Goal: Navigation & Orientation: Find specific page/section

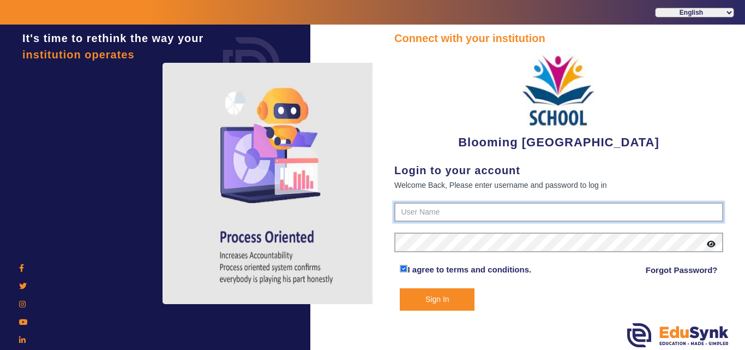
click at [447, 204] on input "text" at bounding box center [558, 212] width 329 height 20
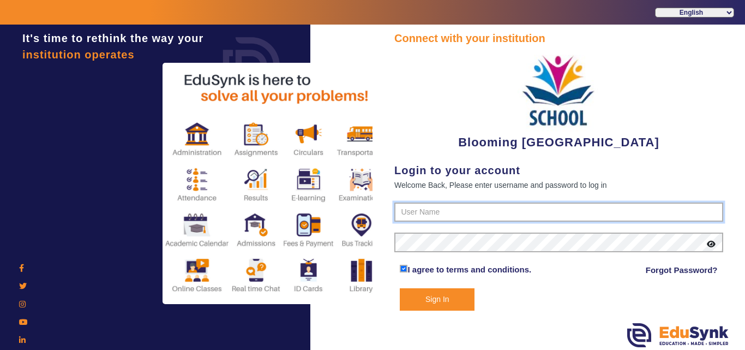
click at [463, 214] on input "text" at bounding box center [558, 212] width 329 height 20
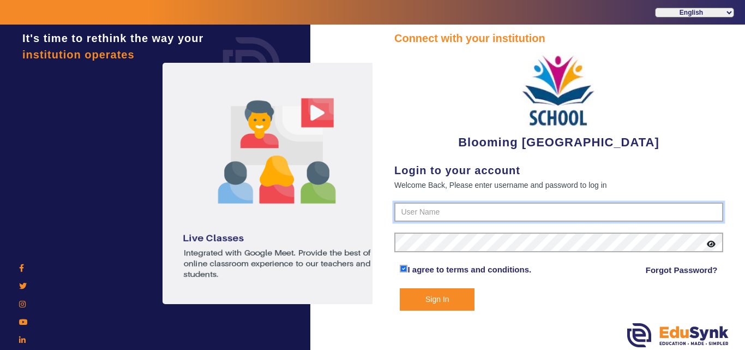
paste input "4141419999"
type input "4141419999"
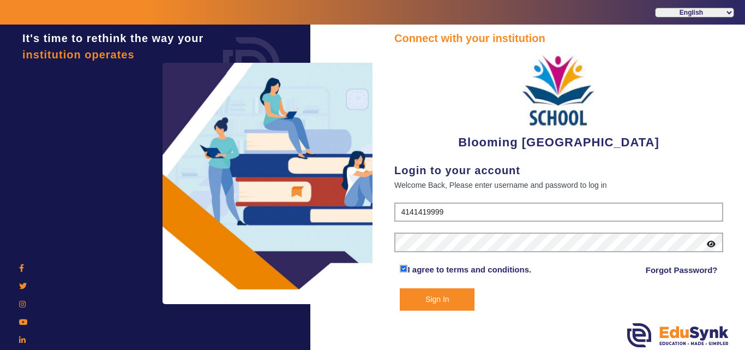
click at [432, 304] on button "Sign In" at bounding box center [437, 299] width 75 height 22
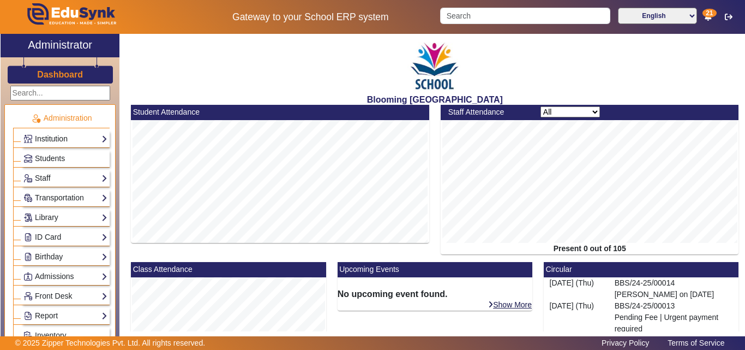
click at [59, 140] on link "Institution" at bounding box center [65, 139] width 84 height 13
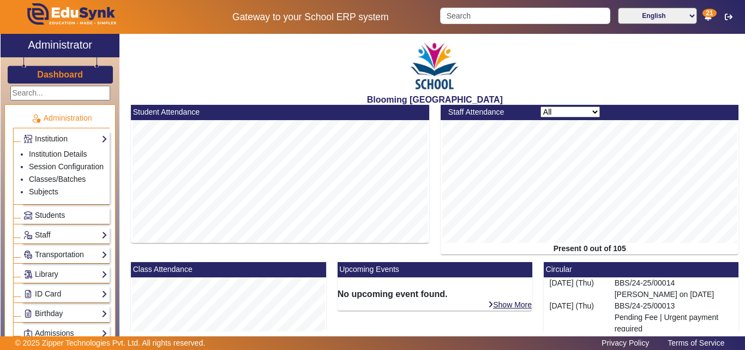
click at [52, 71] on h3 "Dashboard" at bounding box center [60, 74] width 46 height 10
click at [52, 219] on span "Students" at bounding box center [50, 214] width 30 height 9
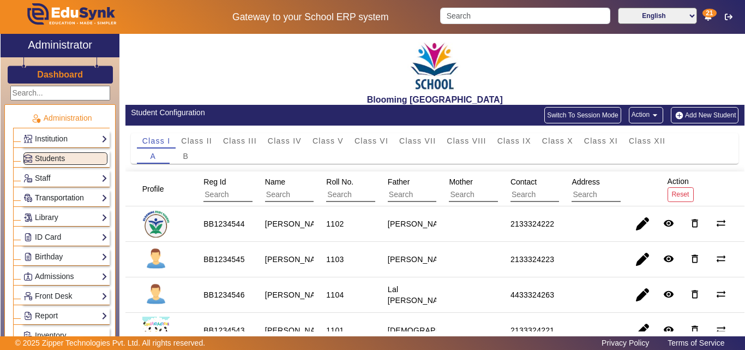
click at [61, 193] on link "Transportation" at bounding box center [65, 197] width 84 height 13
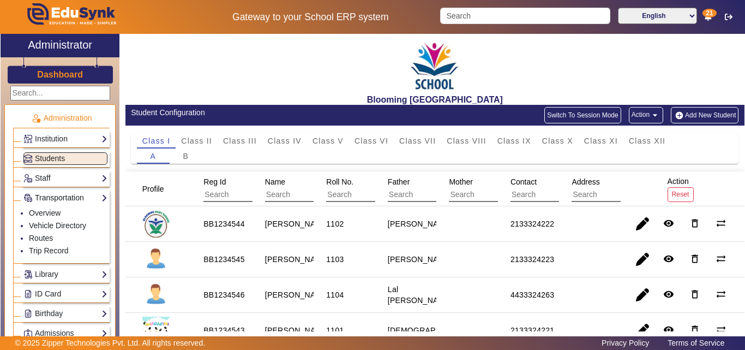
click at [61, 196] on link "Transportation" at bounding box center [65, 197] width 84 height 13
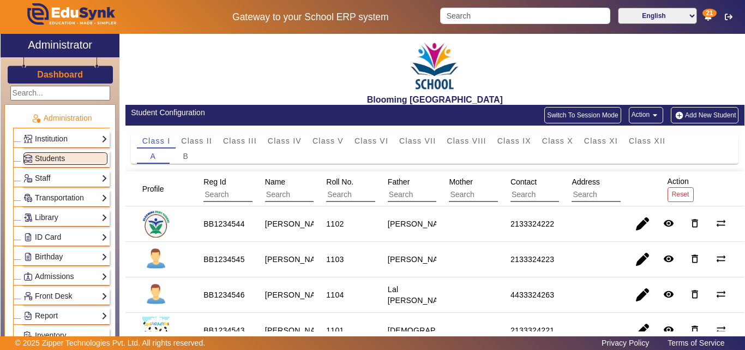
click at [73, 245] on div "Birthday Students" at bounding box center [61, 255] width 97 height 20
click at [70, 237] on link "ID Card" at bounding box center [65, 237] width 84 height 13
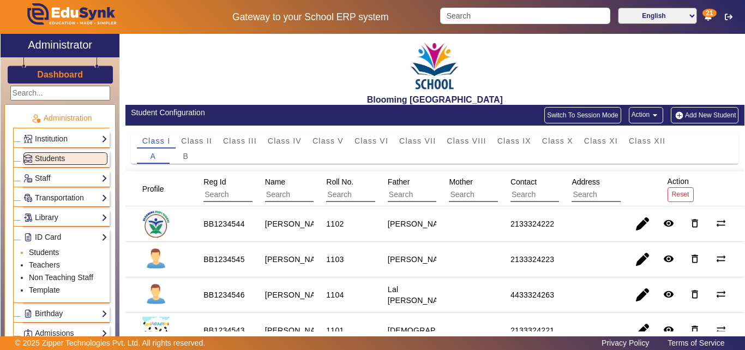
click at [50, 251] on link "Students" at bounding box center [44, 252] width 30 height 9
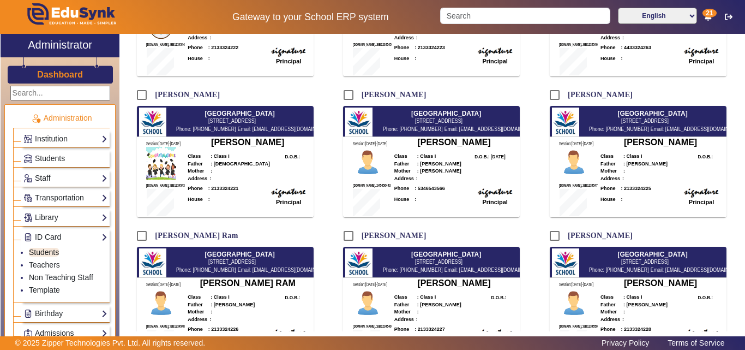
scroll to position [273, 0]
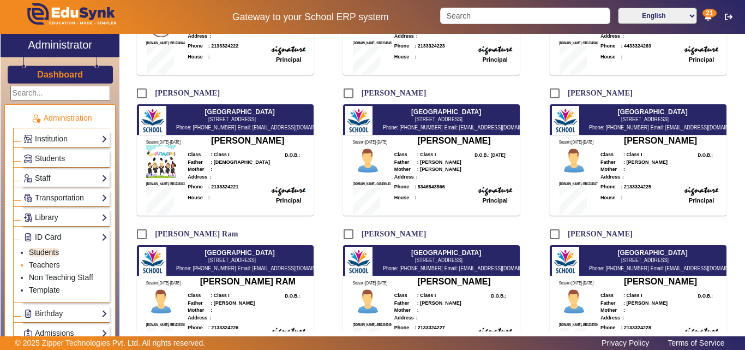
click at [51, 263] on link "Teachers" at bounding box center [44, 264] width 31 height 9
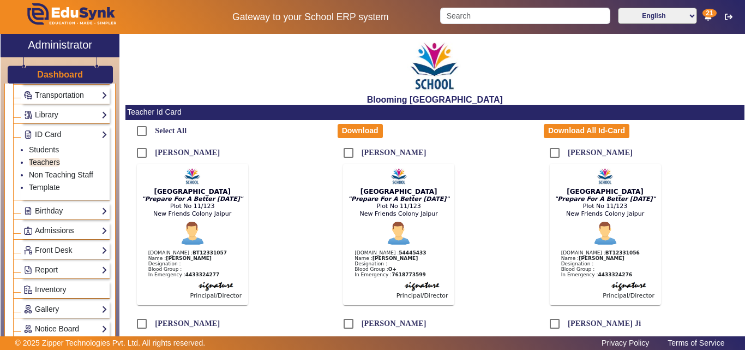
scroll to position [109, 0]
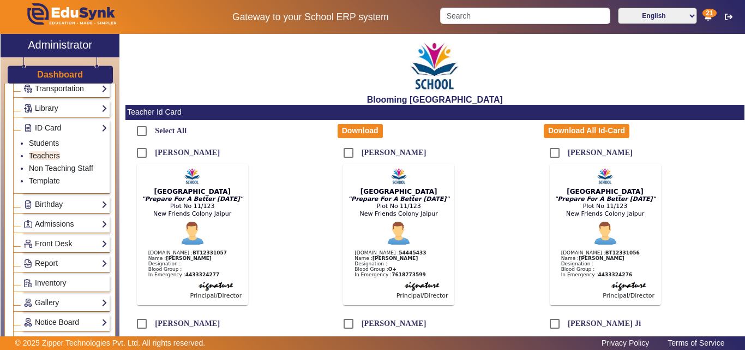
click at [100, 201] on link "Birthday" at bounding box center [65, 204] width 84 height 13
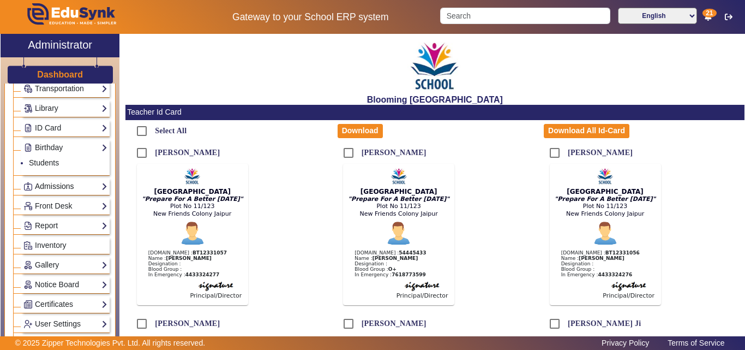
click at [93, 186] on link "Admissions" at bounding box center [65, 186] width 84 height 13
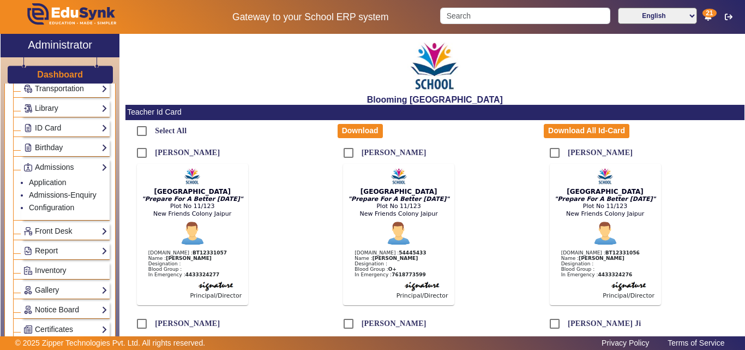
click at [81, 226] on link "Front Desk" at bounding box center [65, 231] width 84 height 13
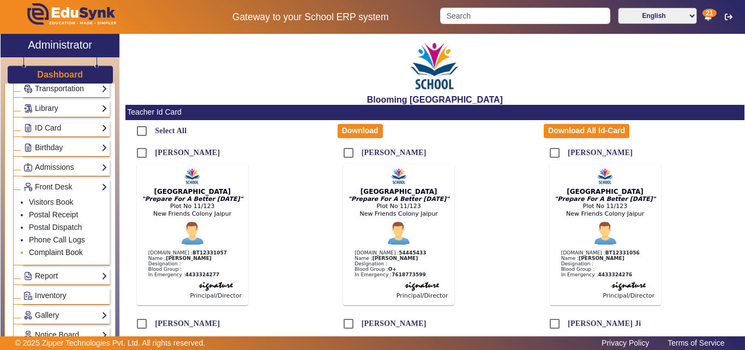
click at [76, 255] on link "Complaint Book" at bounding box center [56, 252] width 54 height 9
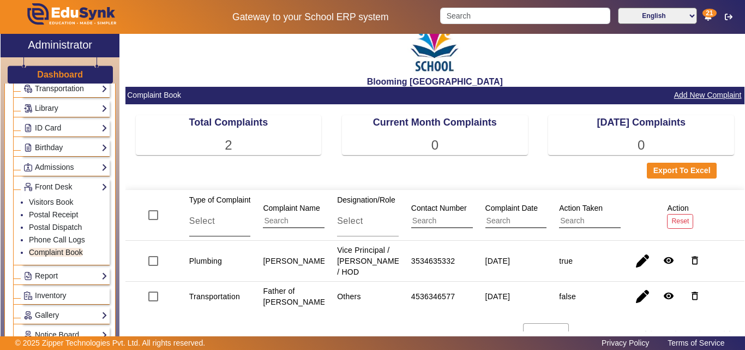
scroll to position [33, 0]
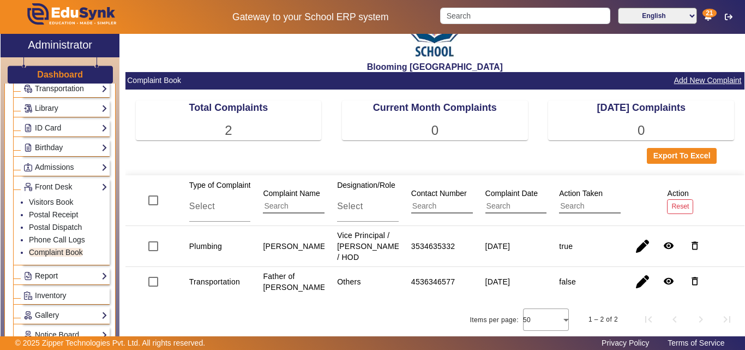
click at [85, 279] on link "Report" at bounding box center [65, 275] width 84 height 13
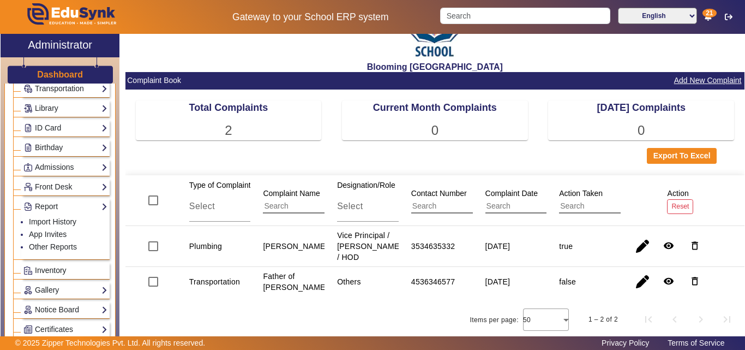
click at [67, 272] on link "Inventory" at bounding box center [65, 270] width 84 height 13
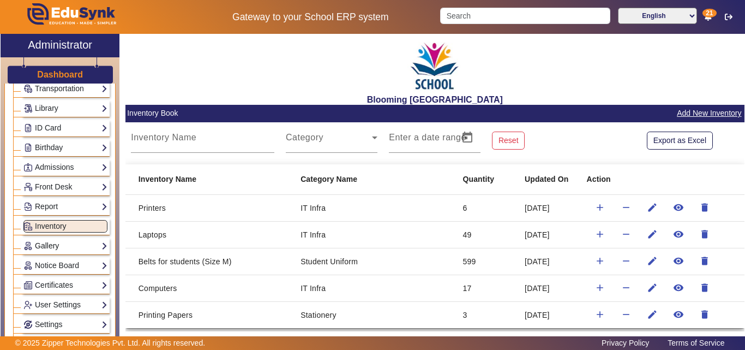
click at [74, 249] on link "Gallery" at bounding box center [65, 245] width 84 height 13
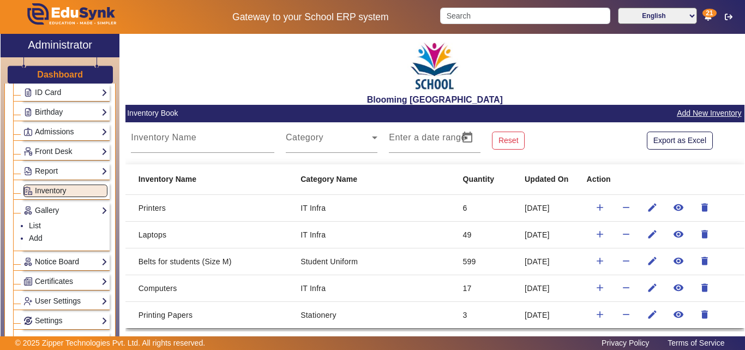
scroll to position [164, 0]
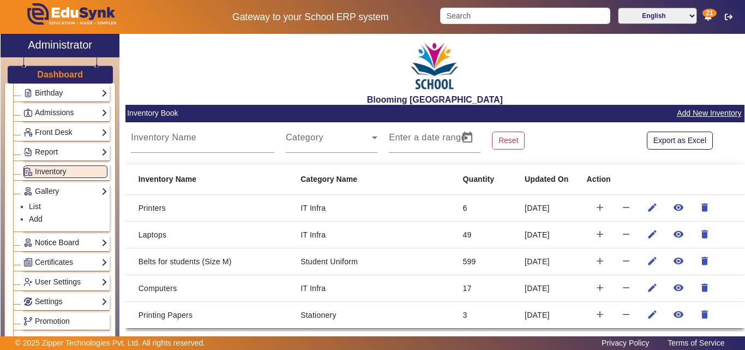
click at [55, 244] on link "Notice Board" at bounding box center [65, 242] width 84 height 13
click at [73, 260] on link "Certificates" at bounding box center [65, 262] width 84 height 13
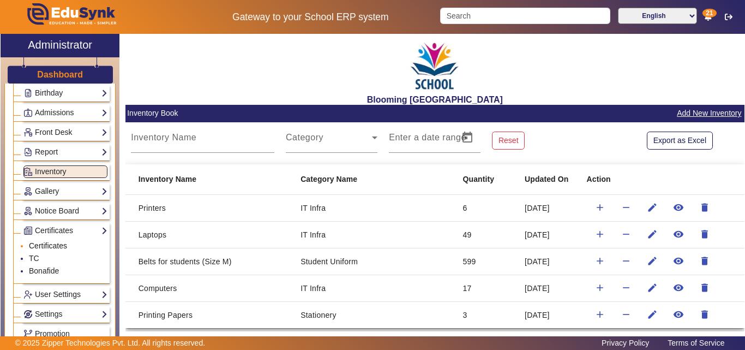
click at [60, 242] on link "Certificates" at bounding box center [48, 245] width 38 height 9
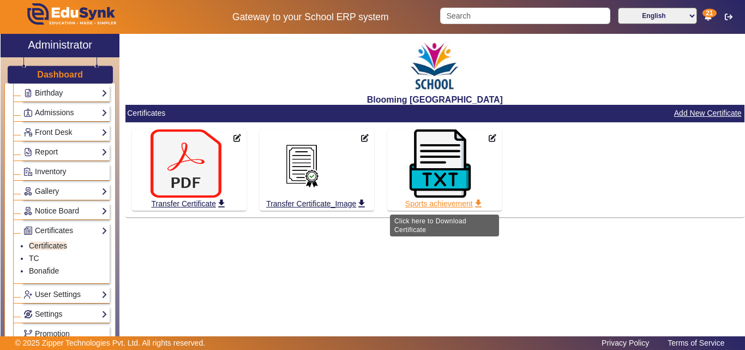
click at [415, 205] on link "Sports achievement get_app" at bounding box center [445, 203] width 80 height 13
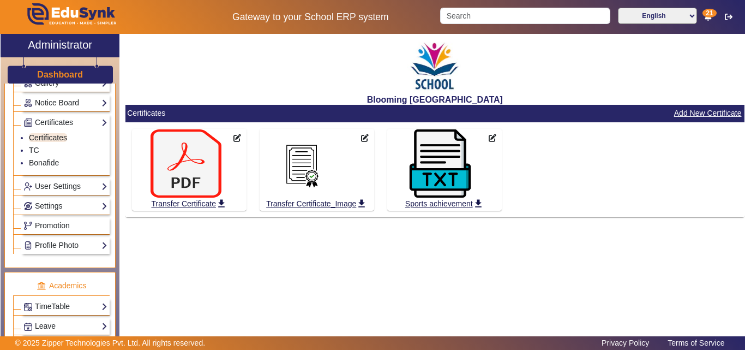
scroll to position [273, 0]
click at [79, 206] on link "Settings" at bounding box center [65, 205] width 84 height 13
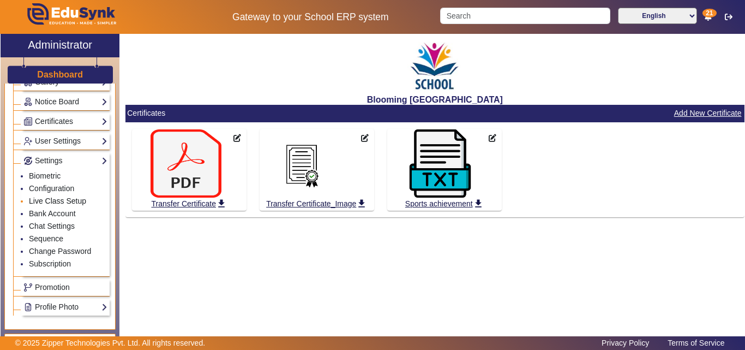
click at [65, 202] on link "Live Class Setup" at bounding box center [57, 200] width 57 height 9
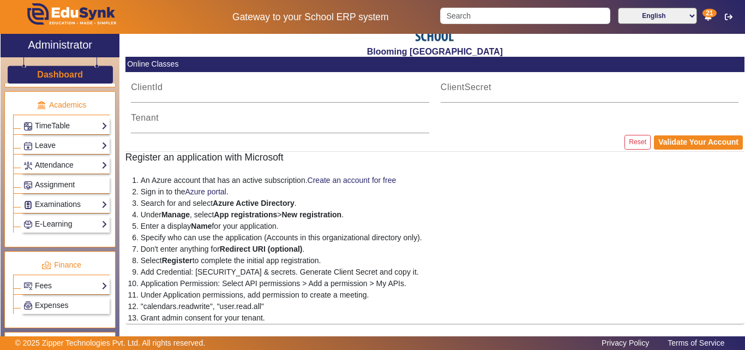
scroll to position [491, 0]
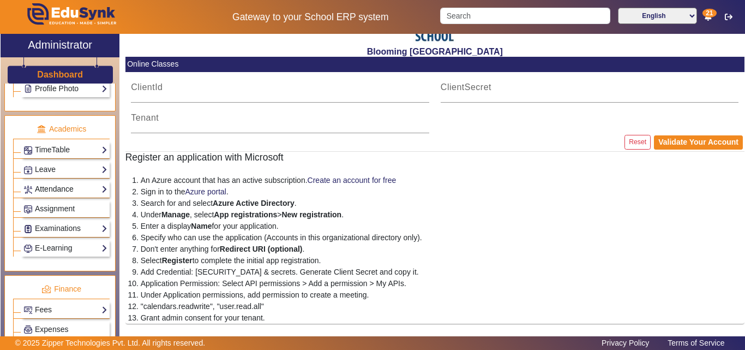
click at [62, 188] on link "Attendance" at bounding box center [65, 189] width 84 height 13
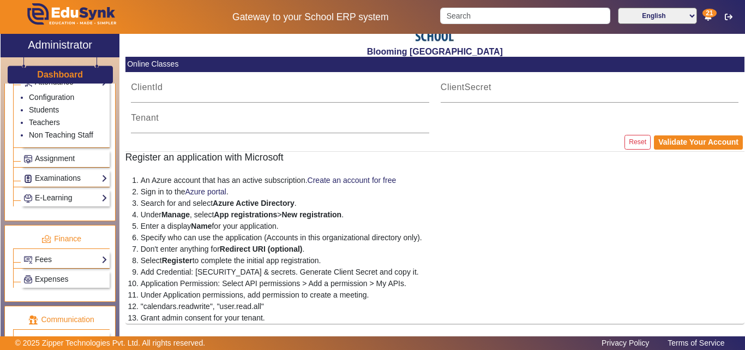
scroll to position [384, 0]
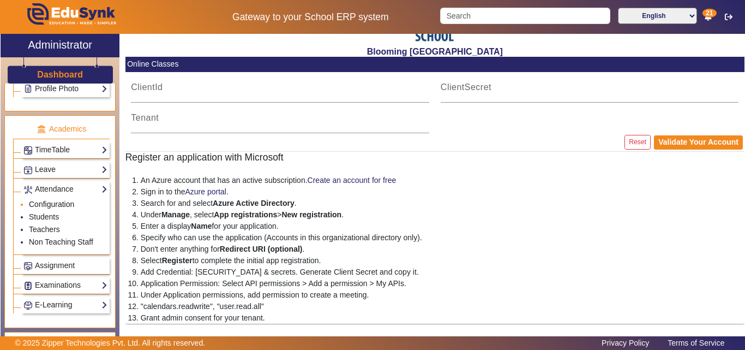
click at [49, 202] on link "Configuration" at bounding box center [51, 204] width 45 height 9
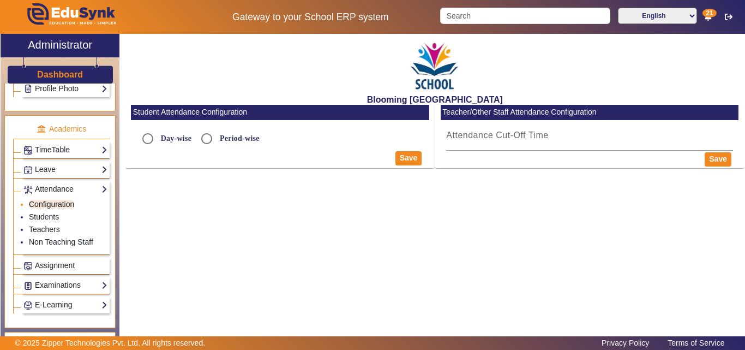
radio input "true"
click at [45, 219] on link "Students" at bounding box center [44, 216] width 30 height 9
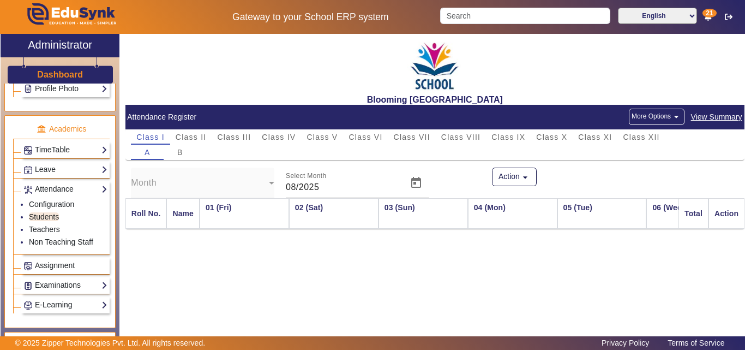
scroll to position [0, 967]
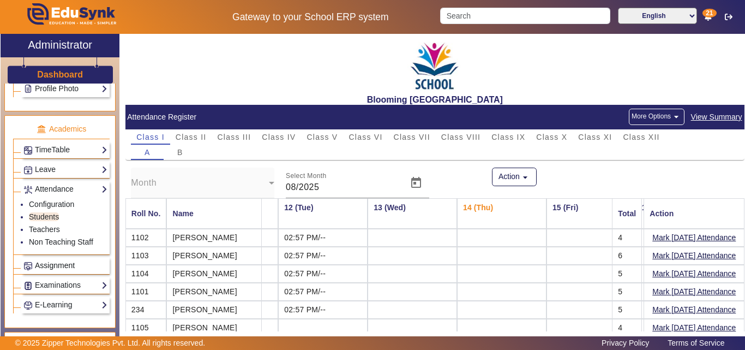
click at [52, 267] on span "Assignment" at bounding box center [55, 265] width 40 height 9
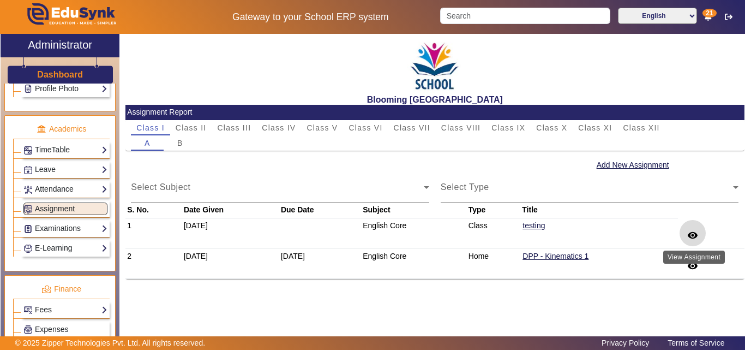
click at [693, 236] on mat-icon "remove_red_eye" at bounding box center [692, 235] width 11 height 11
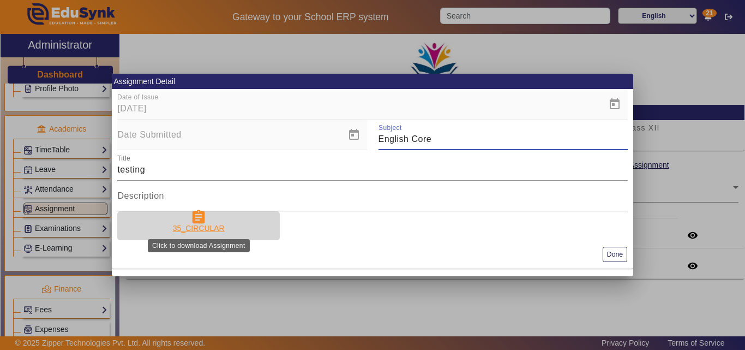
click at [200, 226] on div "35_CIRCULAR" at bounding box center [199, 227] width 52 height 11
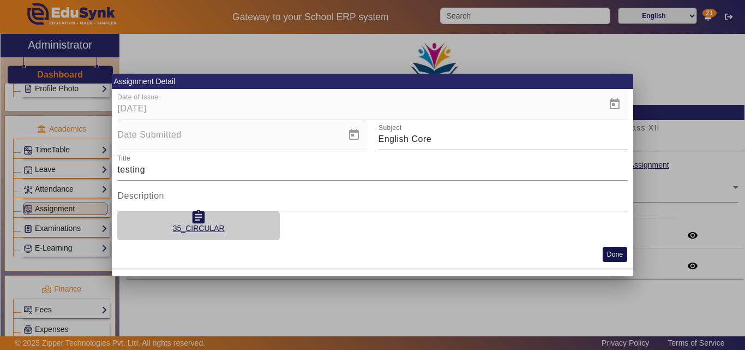
click at [617, 251] on button "Done" at bounding box center [615, 253] width 25 height 15
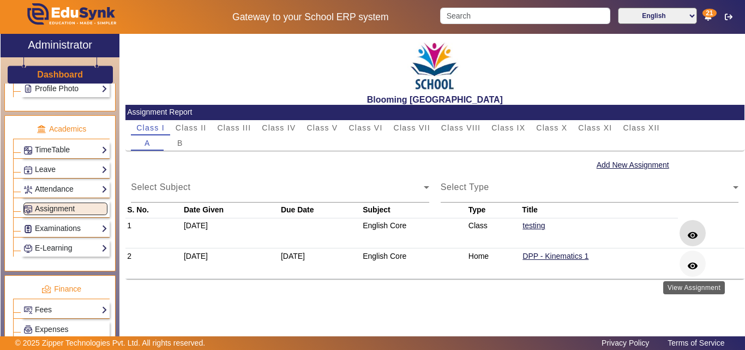
click at [693, 267] on mat-icon "remove_red_eye" at bounding box center [692, 265] width 11 height 11
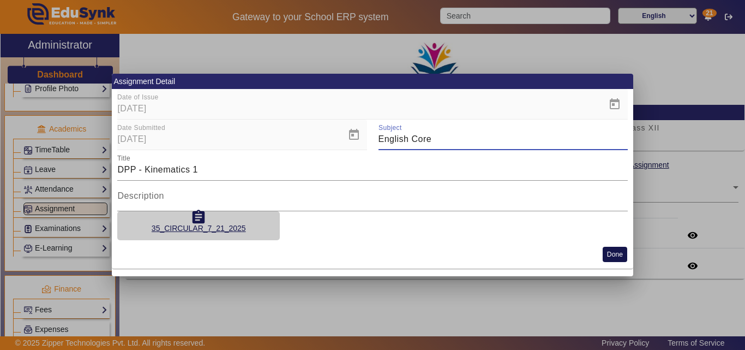
click at [616, 251] on button "Done" at bounding box center [615, 253] width 25 height 15
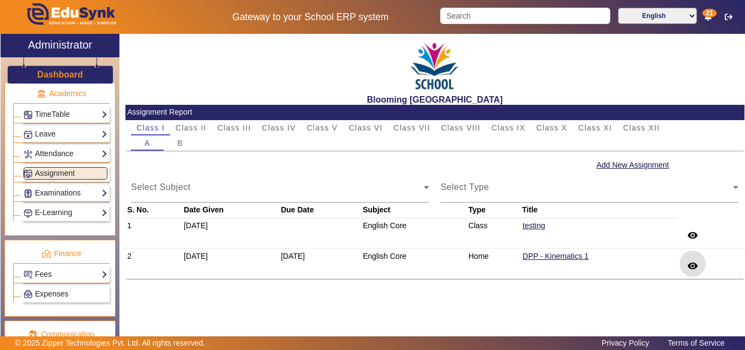
scroll to position [438, 0]
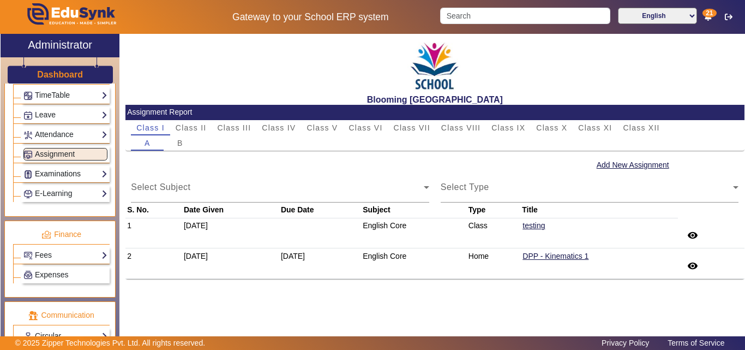
click at [63, 175] on link "Examinations" at bounding box center [65, 173] width 84 height 13
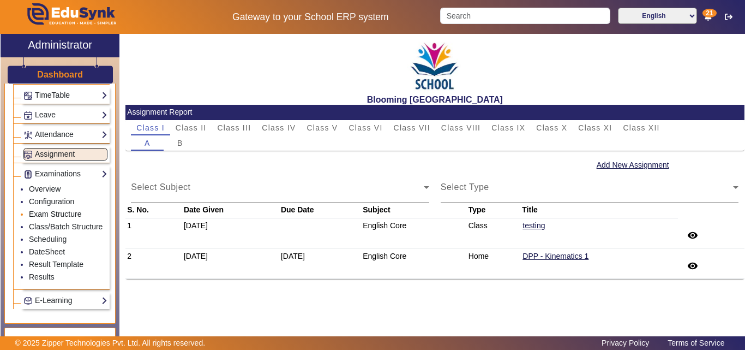
click at [61, 210] on link "Exam Structure" at bounding box center [55, 213] width 52 height 9
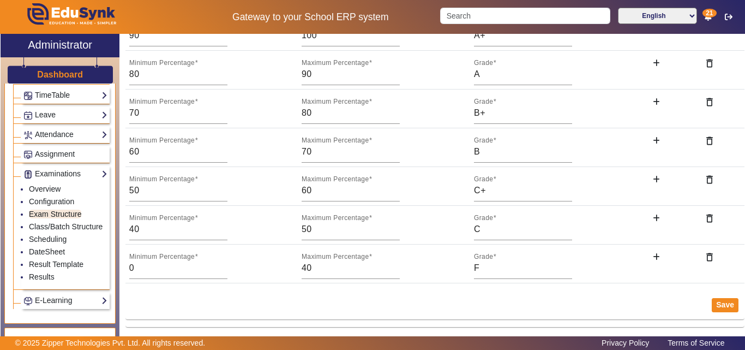
scroll to position [400, 0]
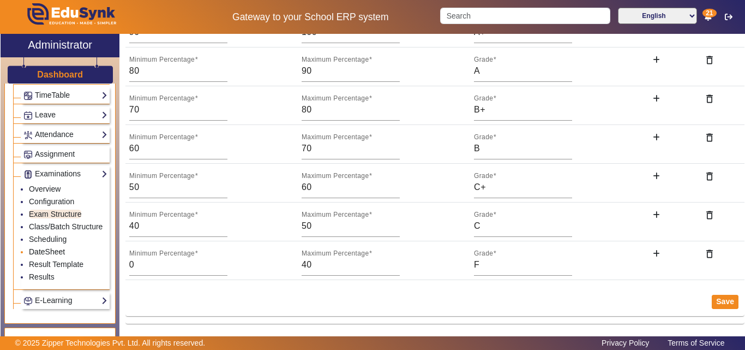
click at [58, 256] on link "DateSheet" at bounding box center [47, 251] width 36 height 9
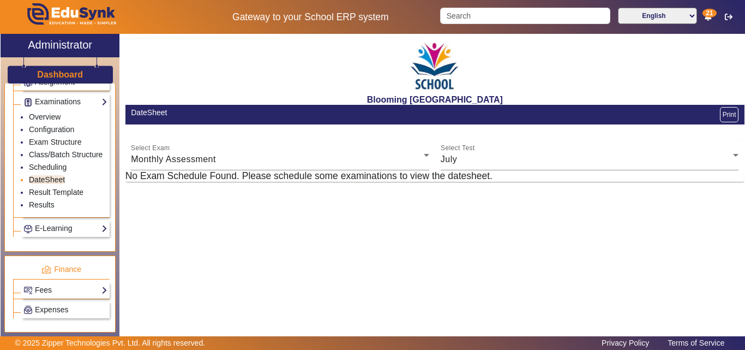
scroll to position [548, 0]
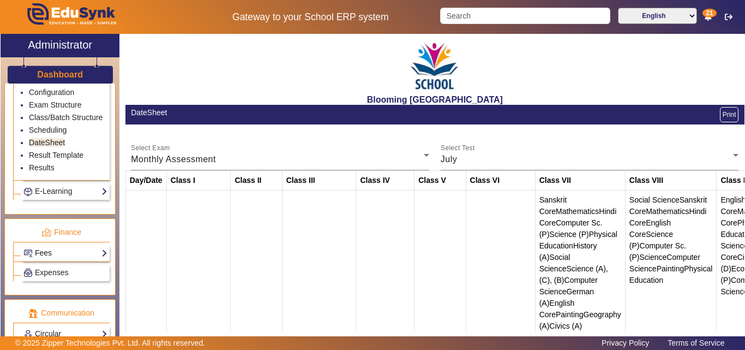
click at [87, 259] on link "Fees" at bounding box center [65, 252] width 84 height 13
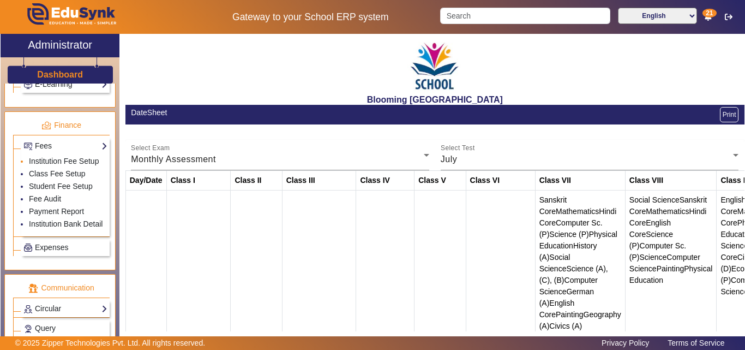
click at [75, 166] on li "Institution Fee Setup" at bounding box center [68, 161] width 79 height 13
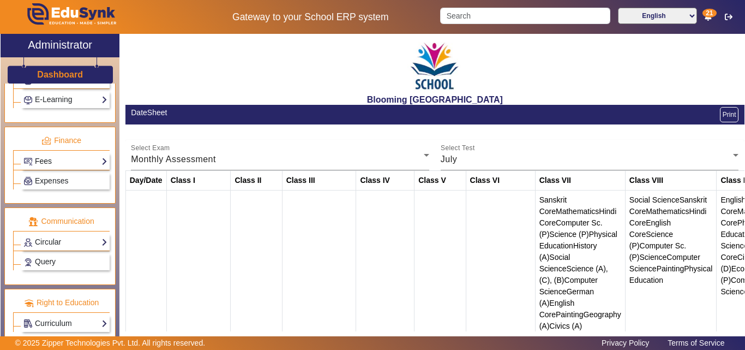
click at [61, 160] on link "Fees" at bounding box center [65, 161] width 84 height 13
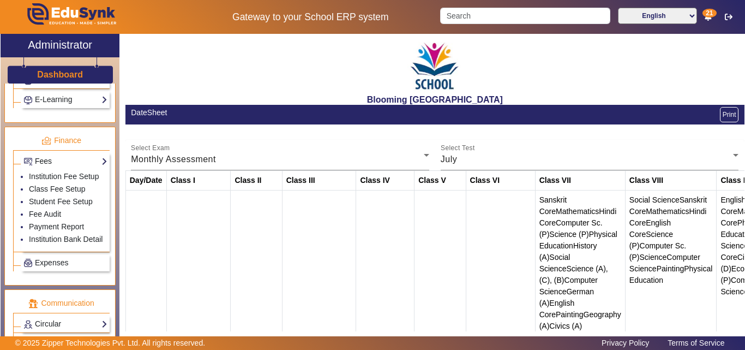
scroll to position [548, 0]
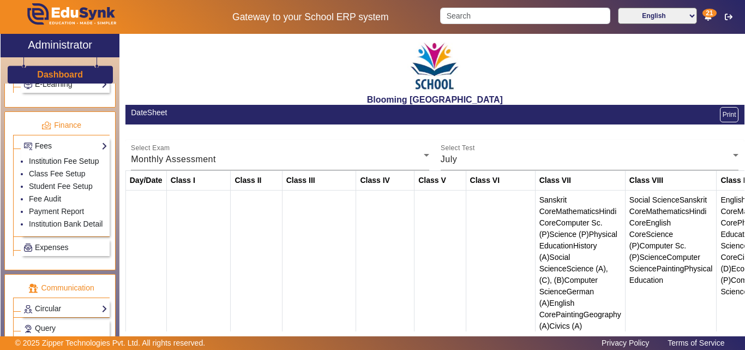
click at [61, 160] on link "Institution Fee Setup" at bounding box center [64, 161] width 70 height 9
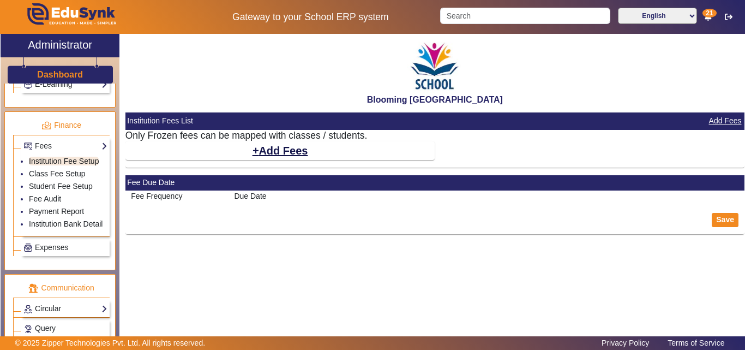
select select "10"
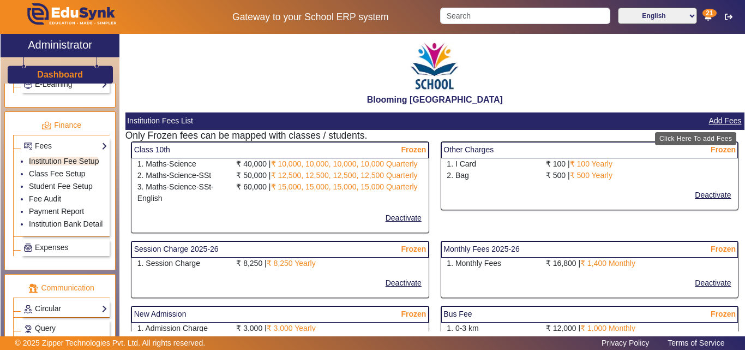
click at [714, 119] on button "Add Fees" at bounding box center [725, 121] width 35 height 14
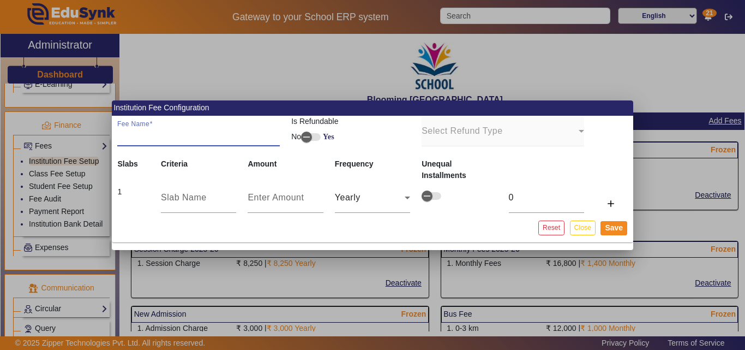
click at [522, 139] on mat-form-field "Select Refund Type" at bounding box center [503, 131] width 163 height 31
click at [184, 136] on input "Fee Name" at bounding box center [198, 135] width 163 height 13
click at [189, 203] on input "text" at bounding box center [198, 197] width 75 height 13
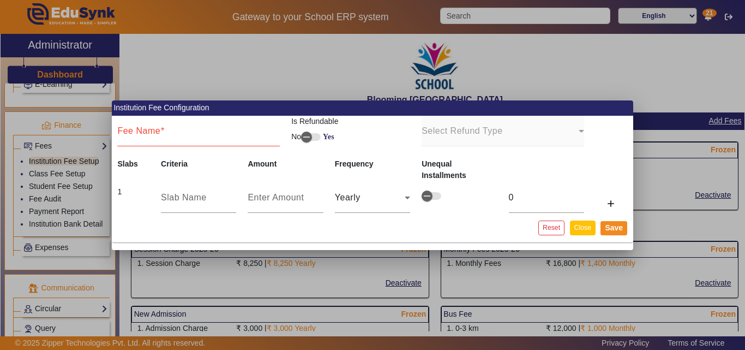
click at [573, 231] on button "Close" at bounding box center [583, 227] width 26 height 15
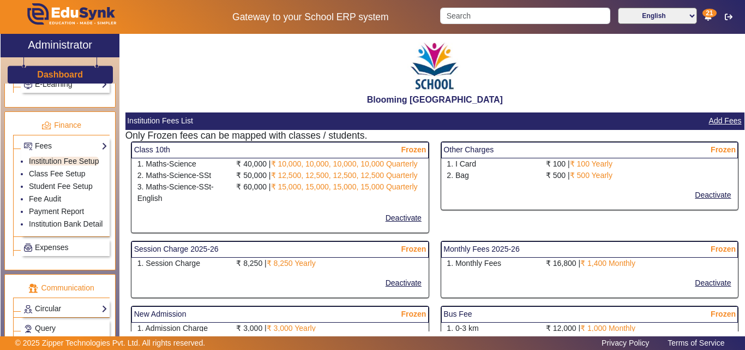
scroll to position [109, 0]
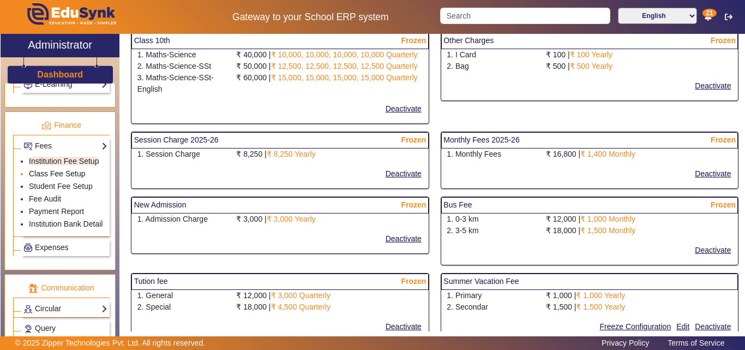
click at [73, 174] on link "Class Fee Setup" at bounding box center [57, 173] width 57 height 9
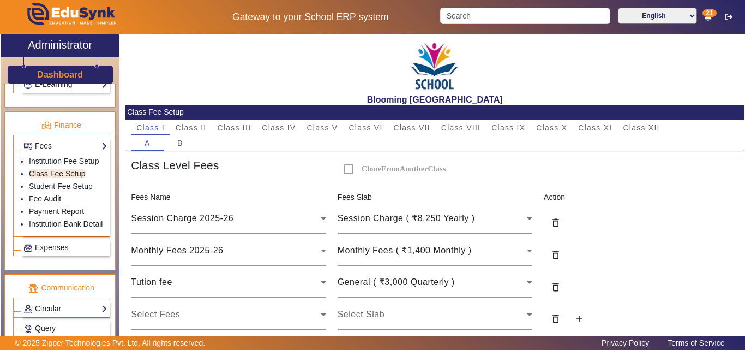
click at [348, 163] on div "CloneFromAnotherClass" at bounding box center [383, 169] width 103 height 22
click at [348, 169] on div "CloneFromAnotherClass" at bounding box center [383, 169] width 103 height 22
click at [343, 170] on div "CloneFromAnotherClass" at bounding box center [383, 169] width 103 height 22
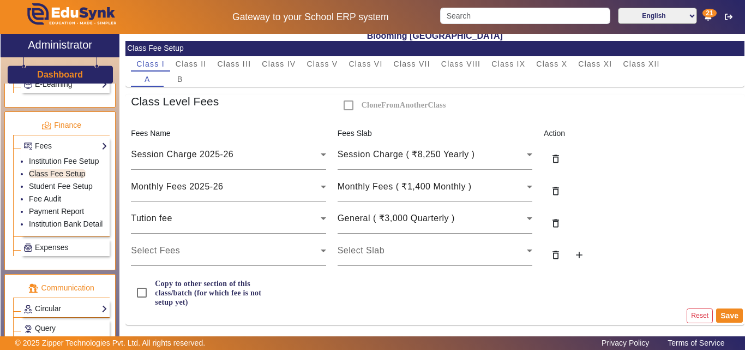
scroll to position [64, 0]
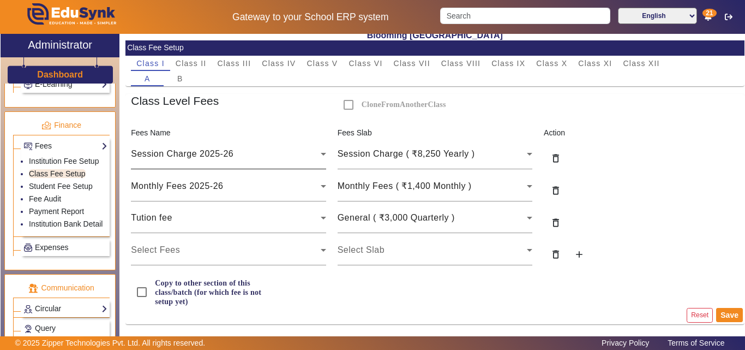
click at [233, 160] on div "Session Charge 2025-26" at bounding box center [225, 153] width 189 height 13
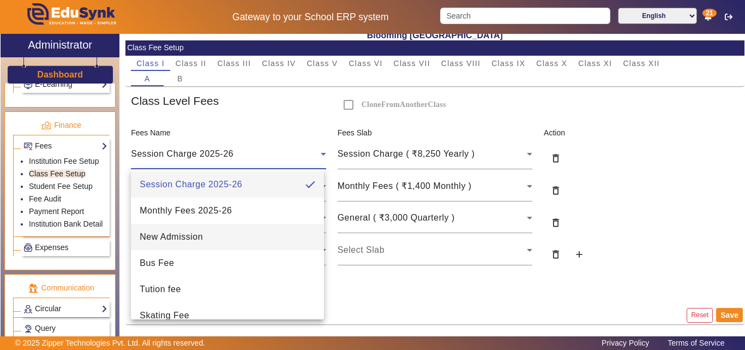
scroll to position [94, 0]
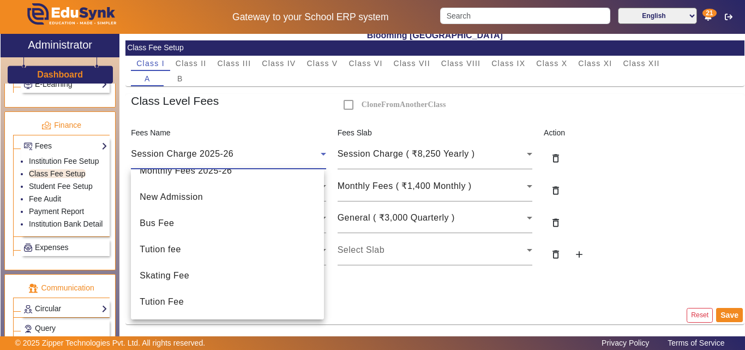
click at [393, 281] on div at bounding box center [372, 175] width 745 height 350
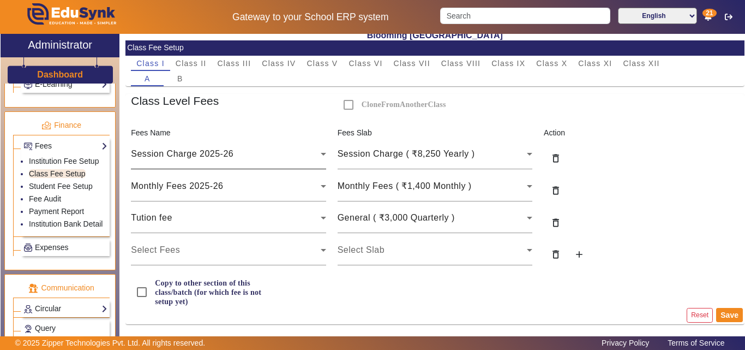
click at [244, 151] on div "Session Charge 2025-26" at bounding box center [225, 153] width 189 height 13
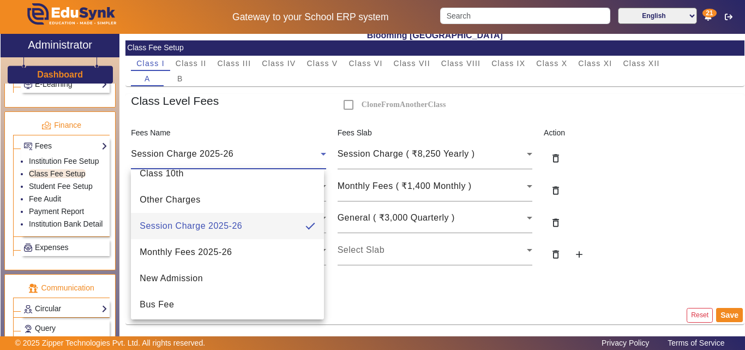
scroll to position [0, 0]
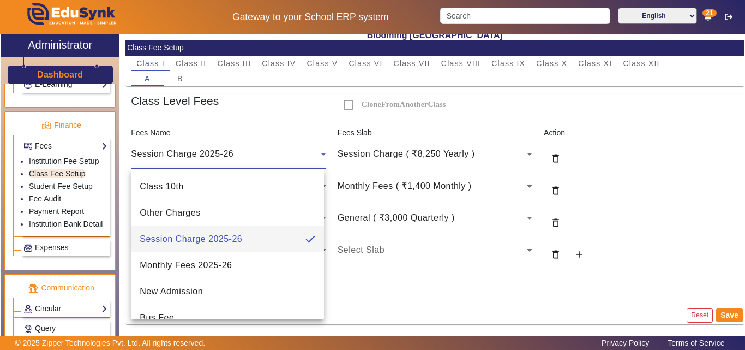
click at [475, 285] on div at bounding box center [372, 175] width 745 height 350
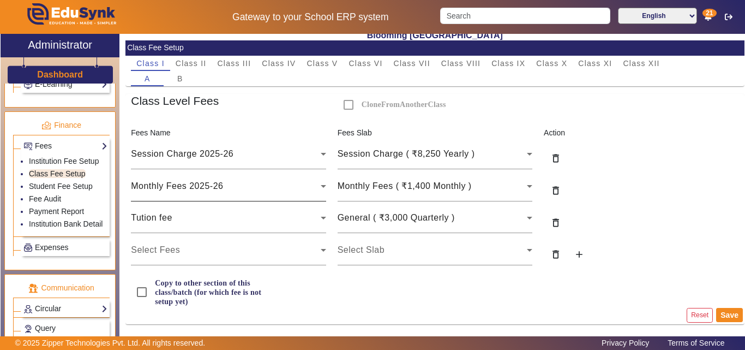
click at [285, 193] on div "Monthly Fees 2025-26" at bounding box center [228, 186] width 195 height 31
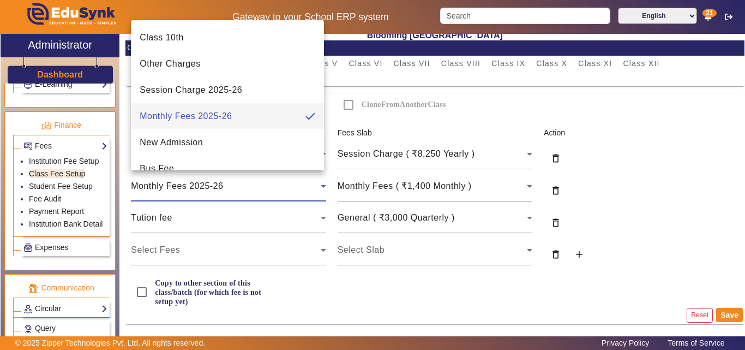
click at [285, 193] on div at bounding box center [372, 175] width 745 height 350
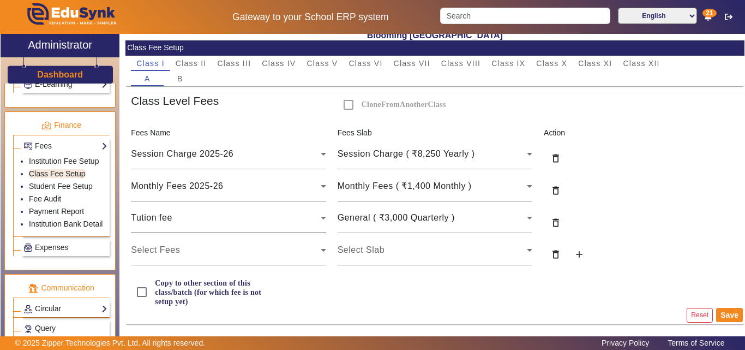
click at [285, 221] on div "Tution fee" at bounding box center [225, 217] width 189 height 13
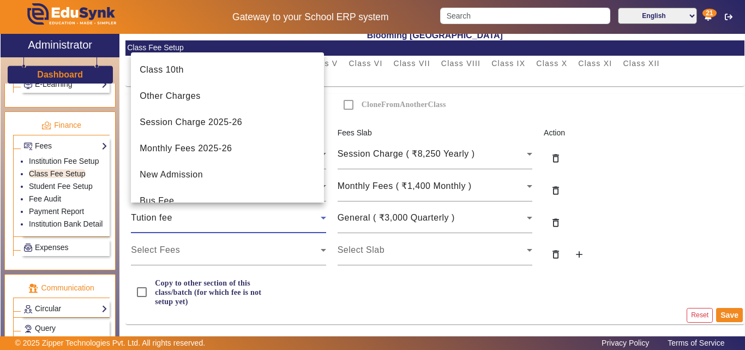
scroll to position [38, 0]
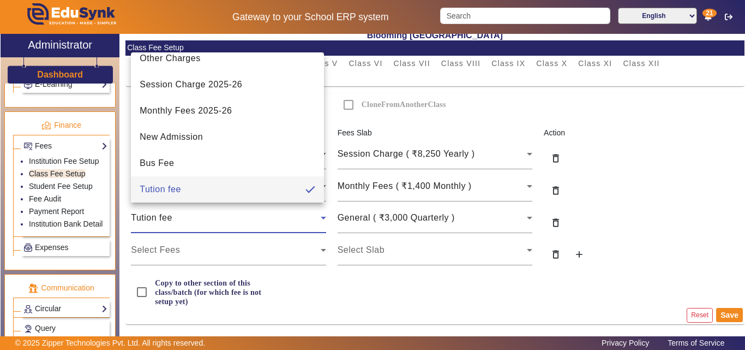
click at [285, 221] on div at bounding box center [372, 175] width 745 height 350
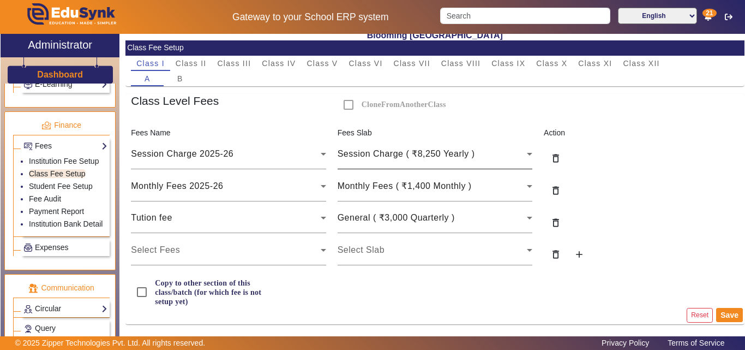
click at [470, 160] on div "Session Charge ( ₹8,250 Yearly )" at bounding box center [432, 153] width 189 height 13
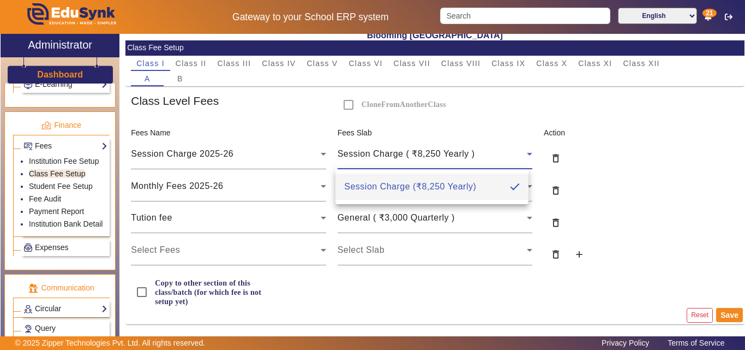
click at [470, 158] on div at bounding box center [372, 175] width 745 height 350
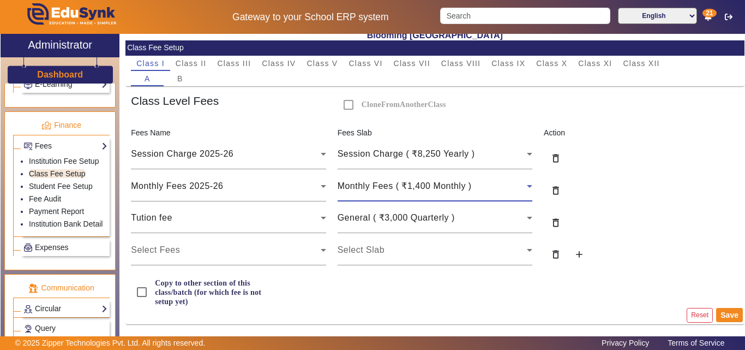
click at [468, 180] on div "Monthly Fees ( ₹1,400 Monthly )" at bounding box center [432, 185] width 189 height 13
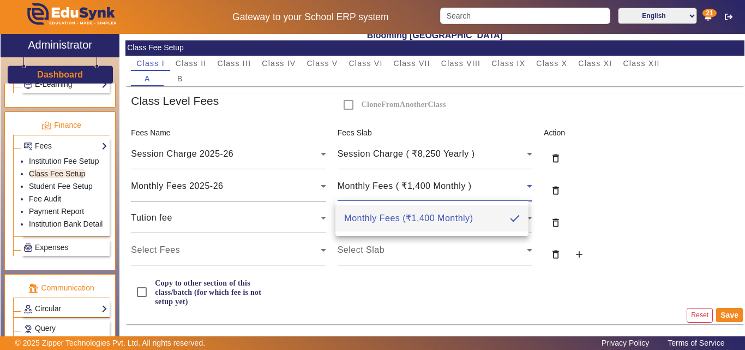
click at [468, 180] on div at bounding box center [372, 175] width 745 height 350
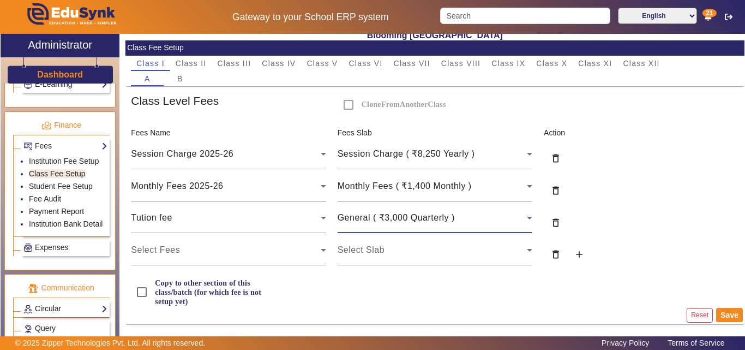
click at [465, 218] on div "General ( ₹3,000 Quarterly )" at bounding box center [432, 217] width 189 height 13
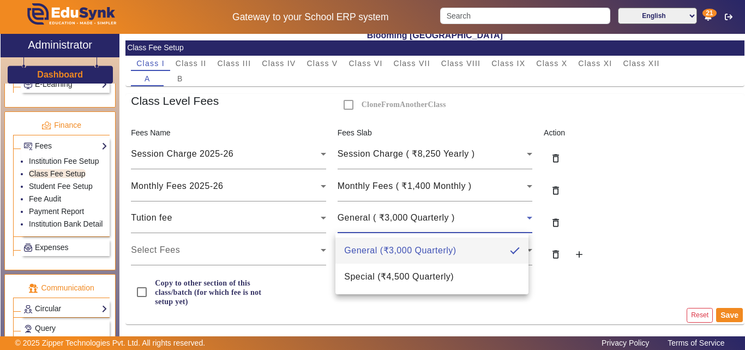
click at [465, 216] on div at bounding box center [372, 175] width 745 height 350
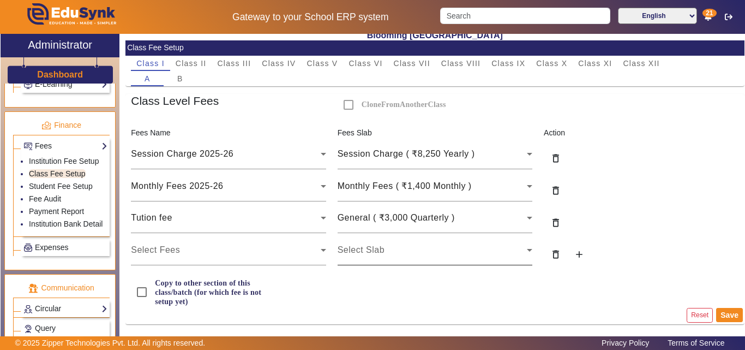
click at [400, 249] on div "Select Slab" at bounding box center [432, 249] width 189 height 13
click at [402, 246] on div "Select Slab" at bounding box center [432, 249] width 189 height 13
click at [78, 183] on link "Student Fee Setup" at bounding box center [61, 186] width 64 height 9
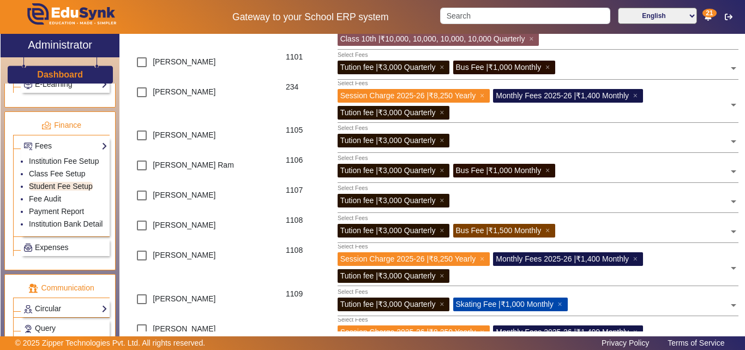
scroll to position [310, 0]
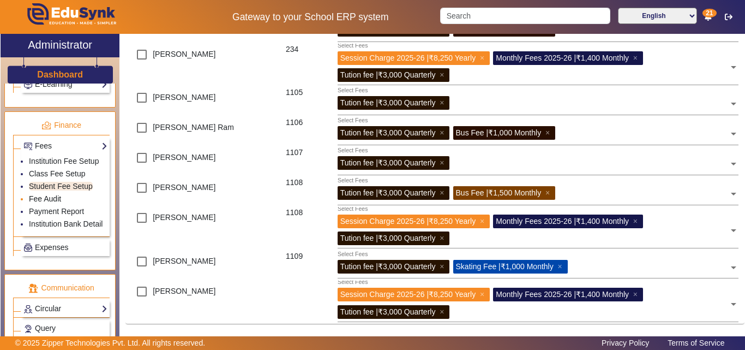
click at [53, 200] on link "Fee Audit" at bounding box center [45, 198] width 32 height 9
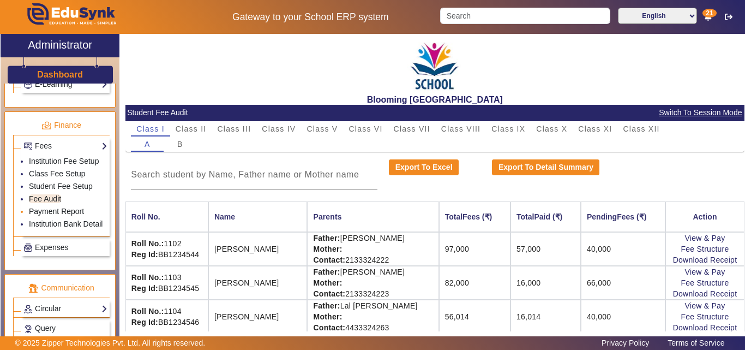
click at [58, 207] on link "Payment Report" at bounding box center [56, 211] width 55 height 9
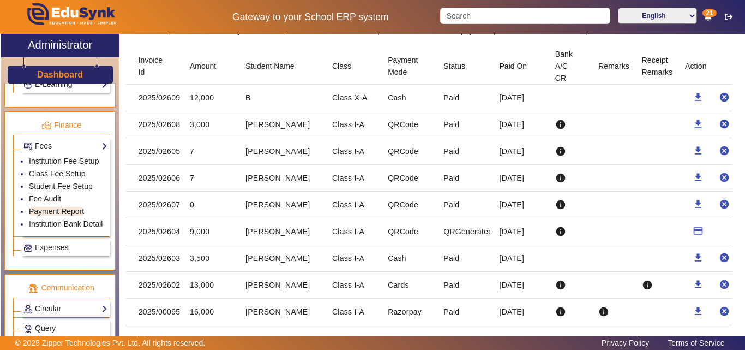
scroll to position [164, 0]
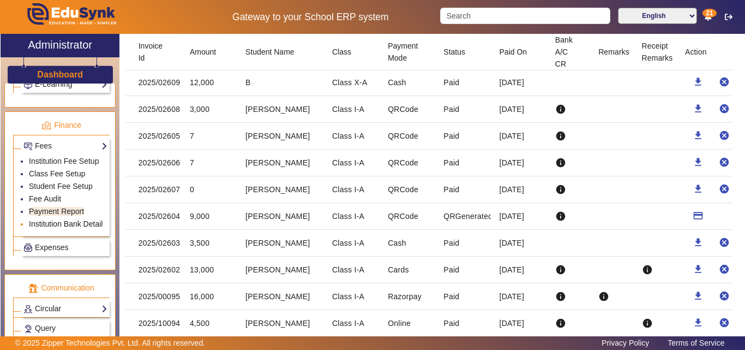
click at [55, 221] on link "Institution Bank Detail" at bounding box center [66, 223] width 74 height 9
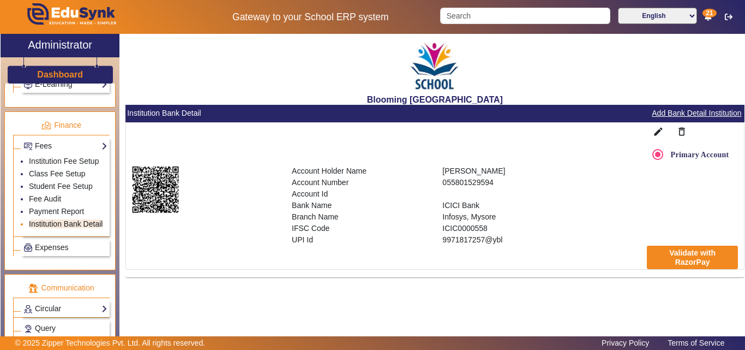
click at [39, 228] on link "Institution Bank Detail" at bounding box center [66, 223] width 74 height 9
click at [59, 210] on link "Payment Report" at bounding box center [56, 211] width 55 height 9
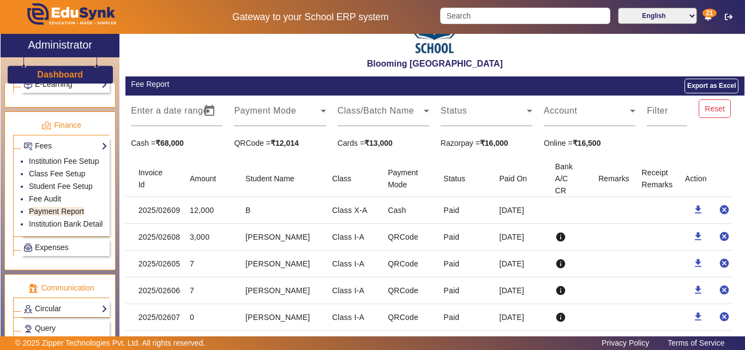
scroll to position [55, 0]
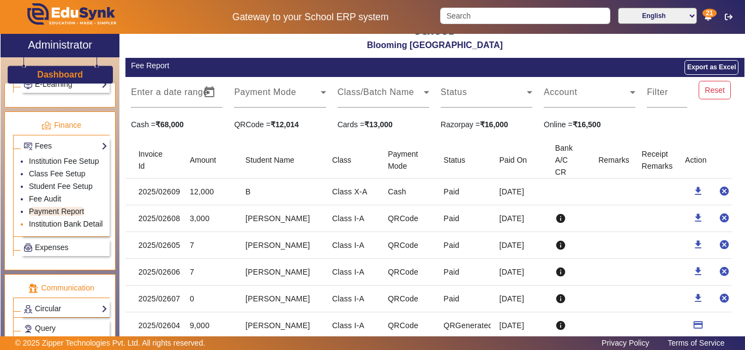
click at [59, 225] on link "Institution Bank Detail" at bounding box center [66, 223] width 74 height 9
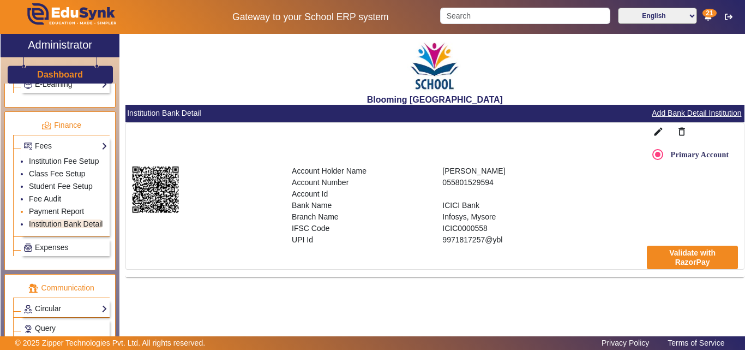
click at [44, 215] on li "Payment Report" at bounding box center [68, 212] width 79 height 13
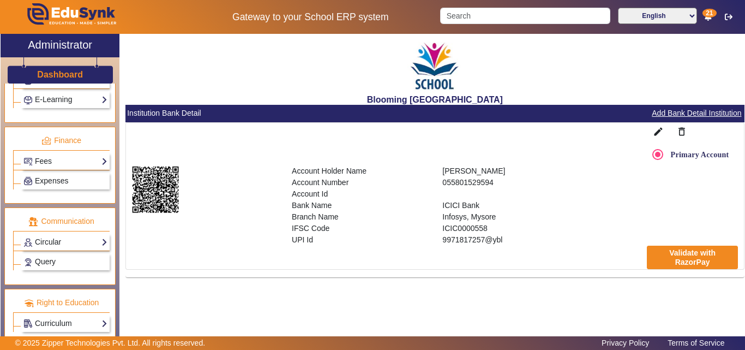
scroll to position [532, 0]
click at [62, 244] on link "Circular" at bounding box center [65, 242] width 84 height 13
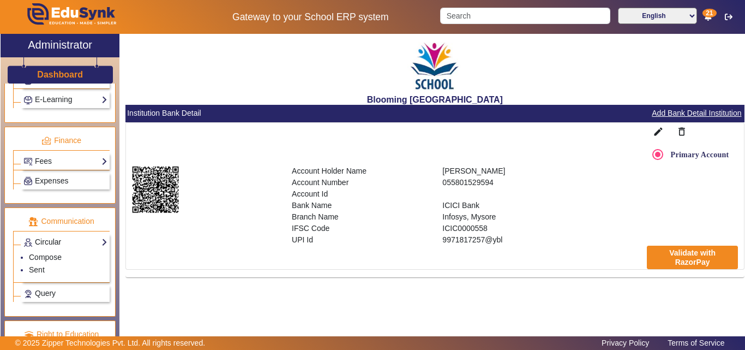
scroll to position [548, 0]
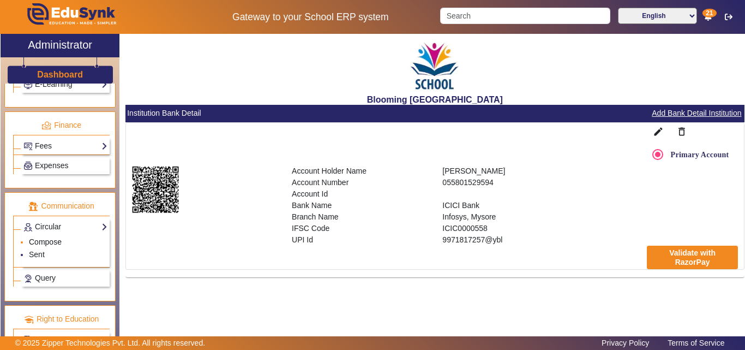
click at [46, 242] on link "Compose" at bounding box center [45, 241] width 33 height 9
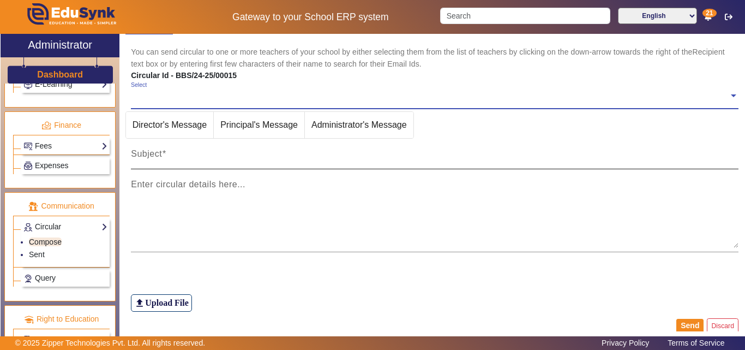
scroll to position [147, 0]
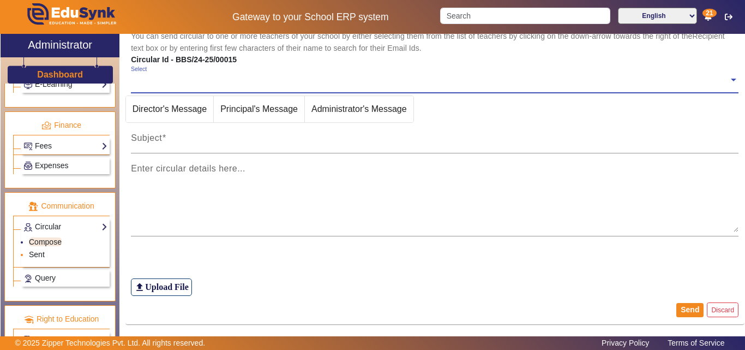
click at [38, 252] on link "Sent" at bounding box center [37, 254] width 16 height 9
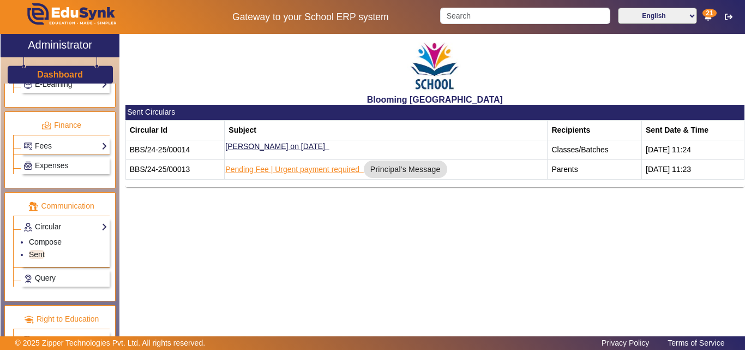
click at [350, 170] on link "Pending Fee | Urgent payment required" at bounding box center [292, 169] width 134 height 9
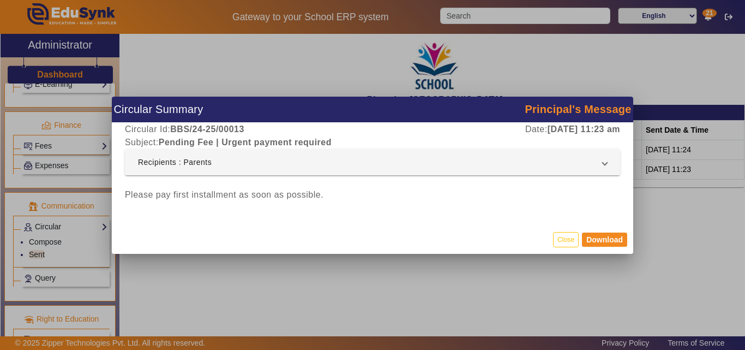
click at [350, 170] on mat-expansion-panel-header "Recipients : Parents" at bounding box center [372, 162] width 495 height 26
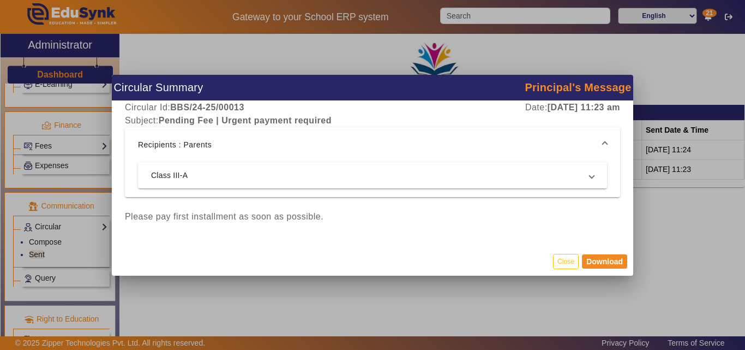
click at [350, 170] on mat-panel-description at bounding box center [440, 175] width 281 height 11
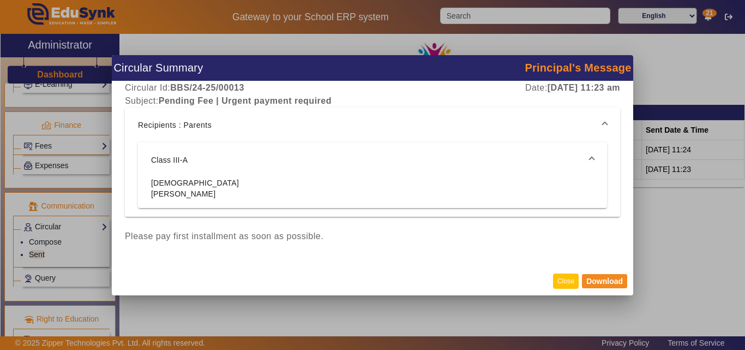
click at [558, 282] on button "Close" at bounding box center [566, 280] width 26 height 15
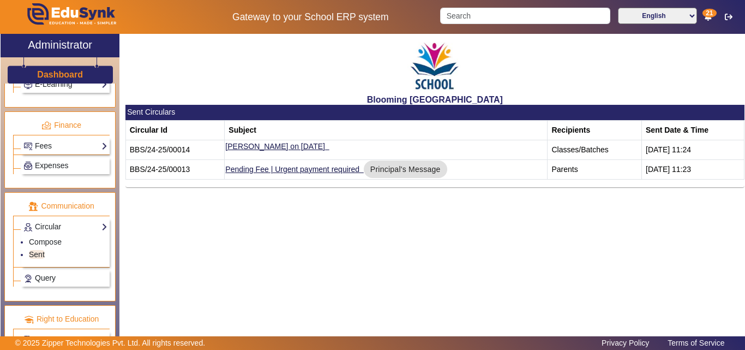
click at [53, 277] on span "Query" at bounding box center [45, 277] width 21 height 9
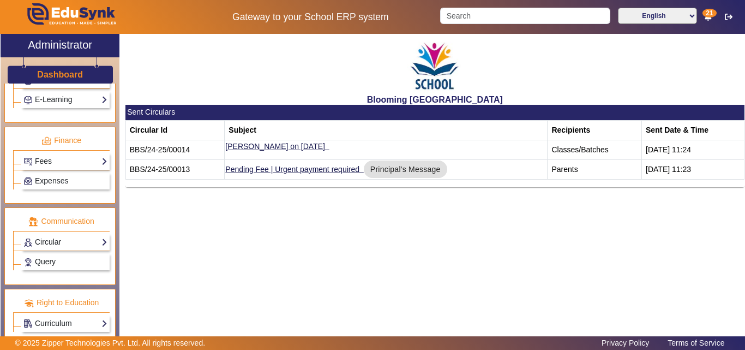
scroll to position [532, 0]
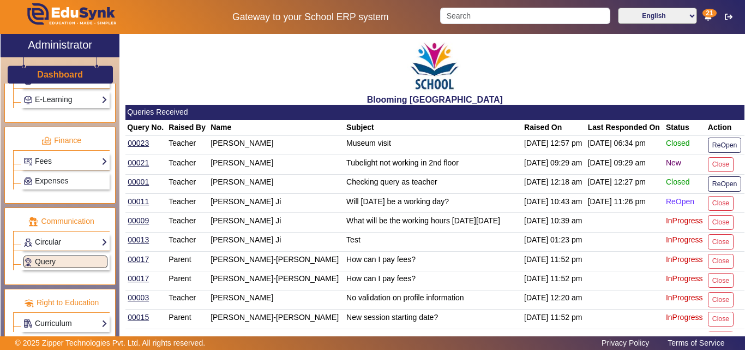
click at [64, 325] on link "Curriculum" at bounding box center [65, 323] width 84 height 13
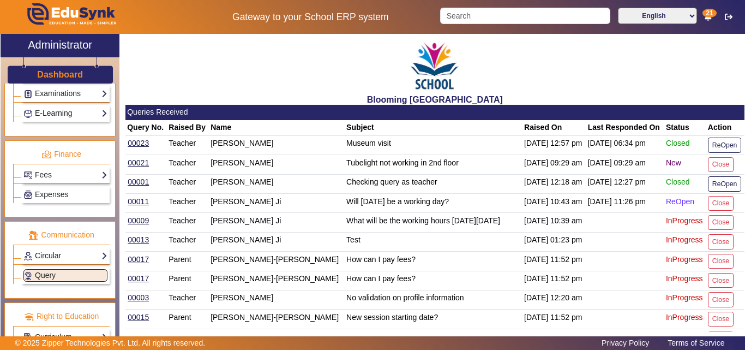
scroll to position [249, 0]
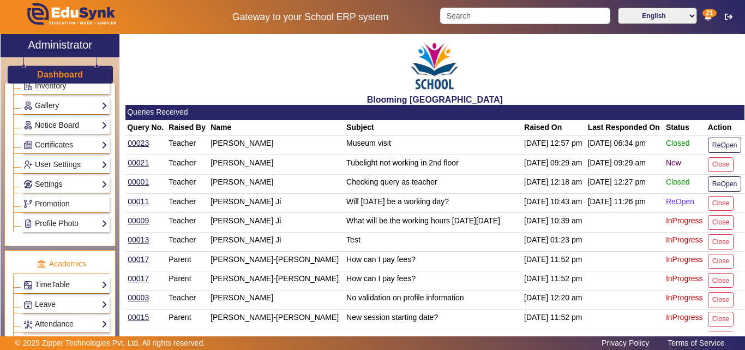
click at [51, 74] on h3 "Dashboard" at bounding box center [60, 74] width 46 height 10
